Goal: Information Seeking & Learning: Learn about a topic

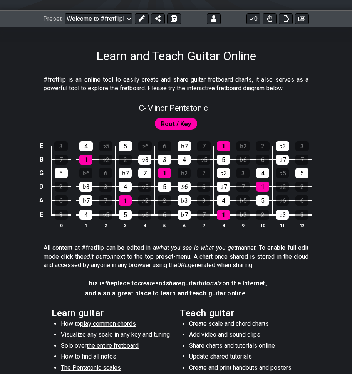
scroll to position [57, 0]
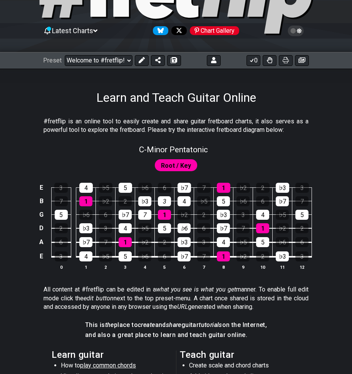
click at [175, 170] on span "Root / Key" at bounding box center [176, 165] width 30 height 11
click at [126, 63] on select "Welcome to #fretflip! Initial Preset Custom Preset Minor Pentatonic Major Penta…" at bounding box center [99, 60] width 68 height 11
click at [65, 56] on select "Welcome to #fretflip! Initial Preset Custom Preset Minor Pentatonic Major Penta…" at bounding box center [99, 60] width 68 height 11
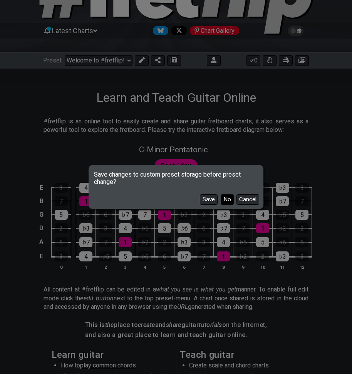
click at [222, 202] on button "No" at bounding box center [227, 199] width 13 height 10
select select "/guitar-scales-generator"
select select "A"
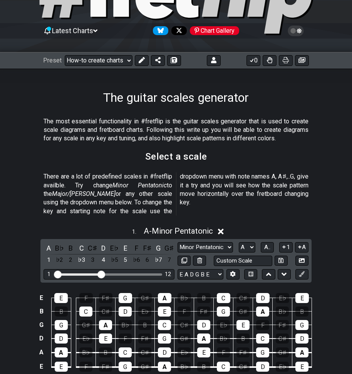
click at [122, 54] on div "Preset Welcome to #fretflip! Initial Preset Custom Preset Minor Pentatonic Majo…" at bounding box center [176, 60] width 352 height 17
click at [124, 66] on select "Welcome to #fretflip! Initial Preset Custom Preset Minor Pentatonic Major Penta…" at bounding box center [99, 60] width 68 height 11
click at [65, 56] on select "Welcome to #fretflip! Initial Preset Custom Preset Minor Pentatonic Major Penta…" at bounding box center [99, 60] width 68 height 11
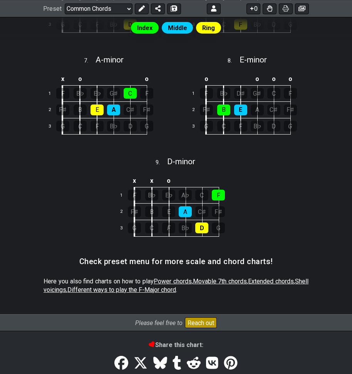
scroll to position [520, 0]
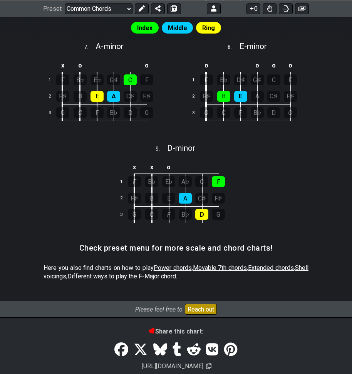
click at [221, 271] on span "Movable 7th chords" at bounding box center [220, 267] width 54 height 7
select select "/movable-7th-chords"
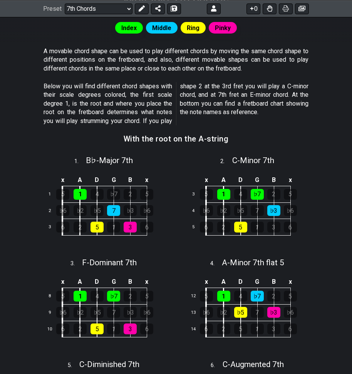
scroll to position [193, 0]
